Goal: Use online tool/utility: Utilize a website feature to perform a specific function

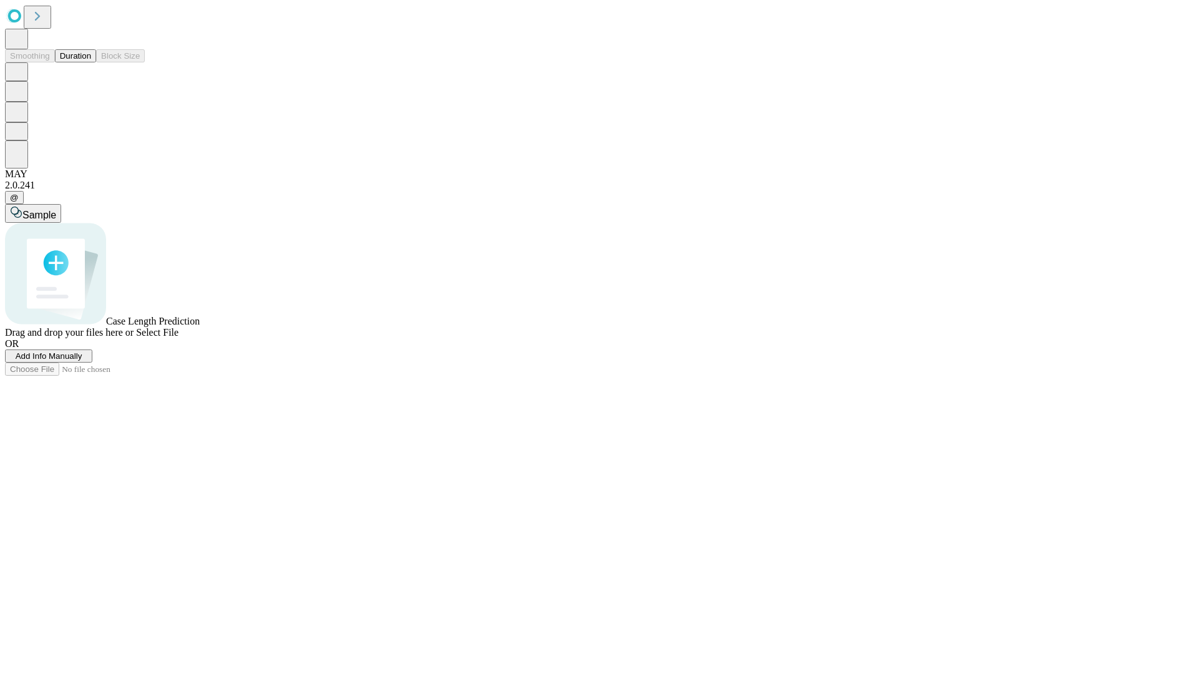
click at [91, 62] on button "Duration" at bounding box center [75, 55] width 41 height 13
click at [178, 337] on span "Select File" at bounding box center [157, 332] width 42 height 11
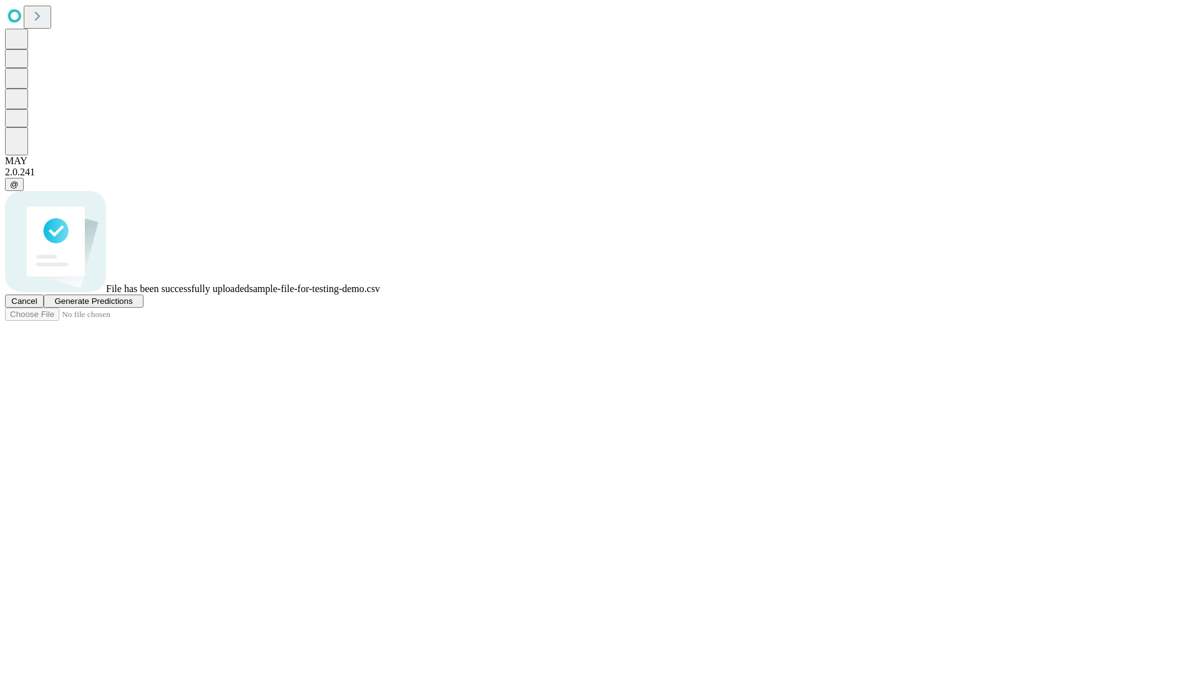
click at [132, 306] on span "Generate Predictions" at bounding box center [93, 300] width 78 height 9
